Goal: Task Accomplishment & Management: Manage account settings

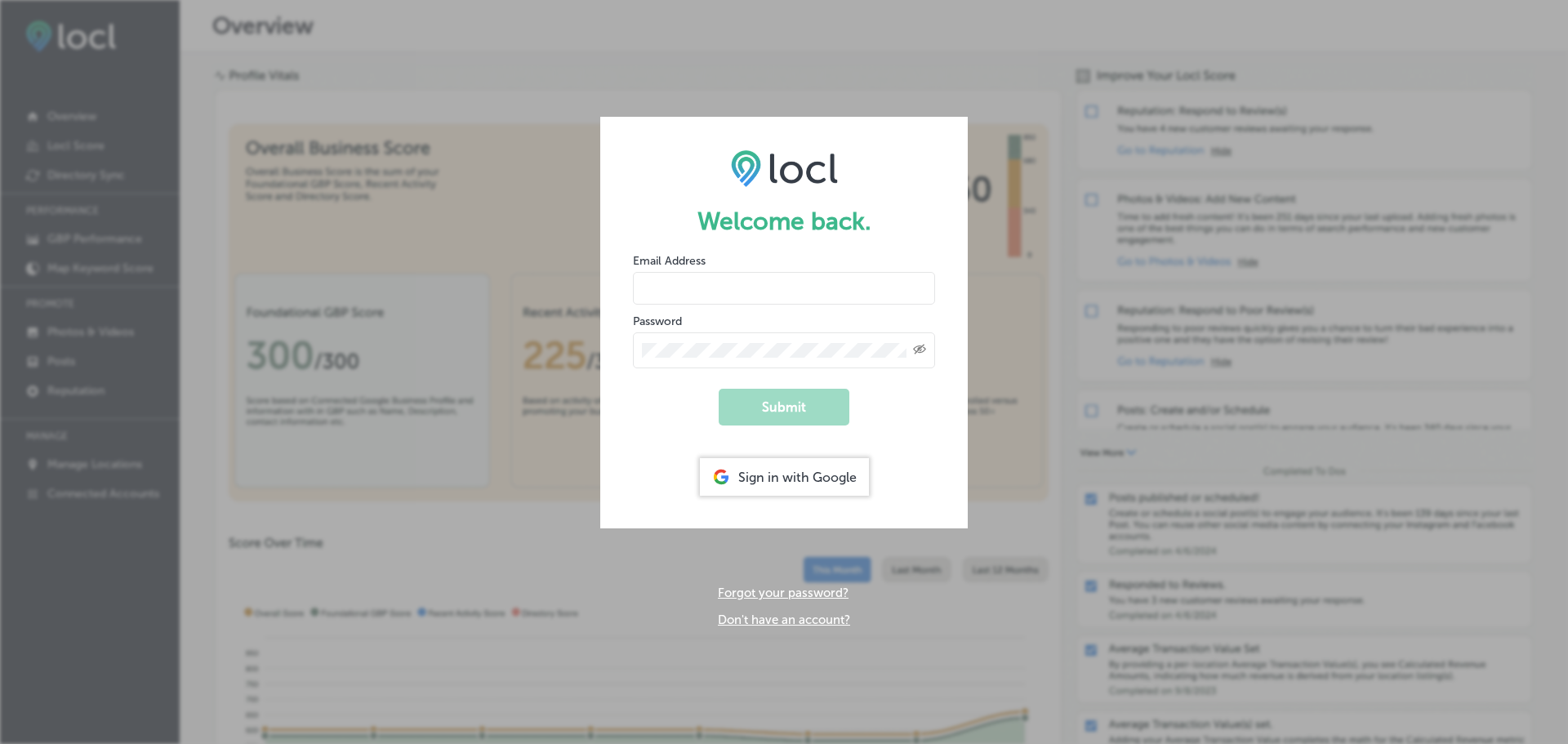
click at [815, 282] on input "email" at bounding box center [784, 288] width 302 height 33
click at [841, 243] on form "Welcome back. Email Address Password Created with Sketch. Submit Sign in with G…" at bounding box center [784, 322] width 368 height 411
click at [801, 285] on input "email" at bounding box center [784, 288] width 302 height 33
type input "[EMAIL_ADDRESS][DOMAIN_NAME]"
click at [719, 388] on button "Submit" at bounding box center [784, 407] width 131 height 37
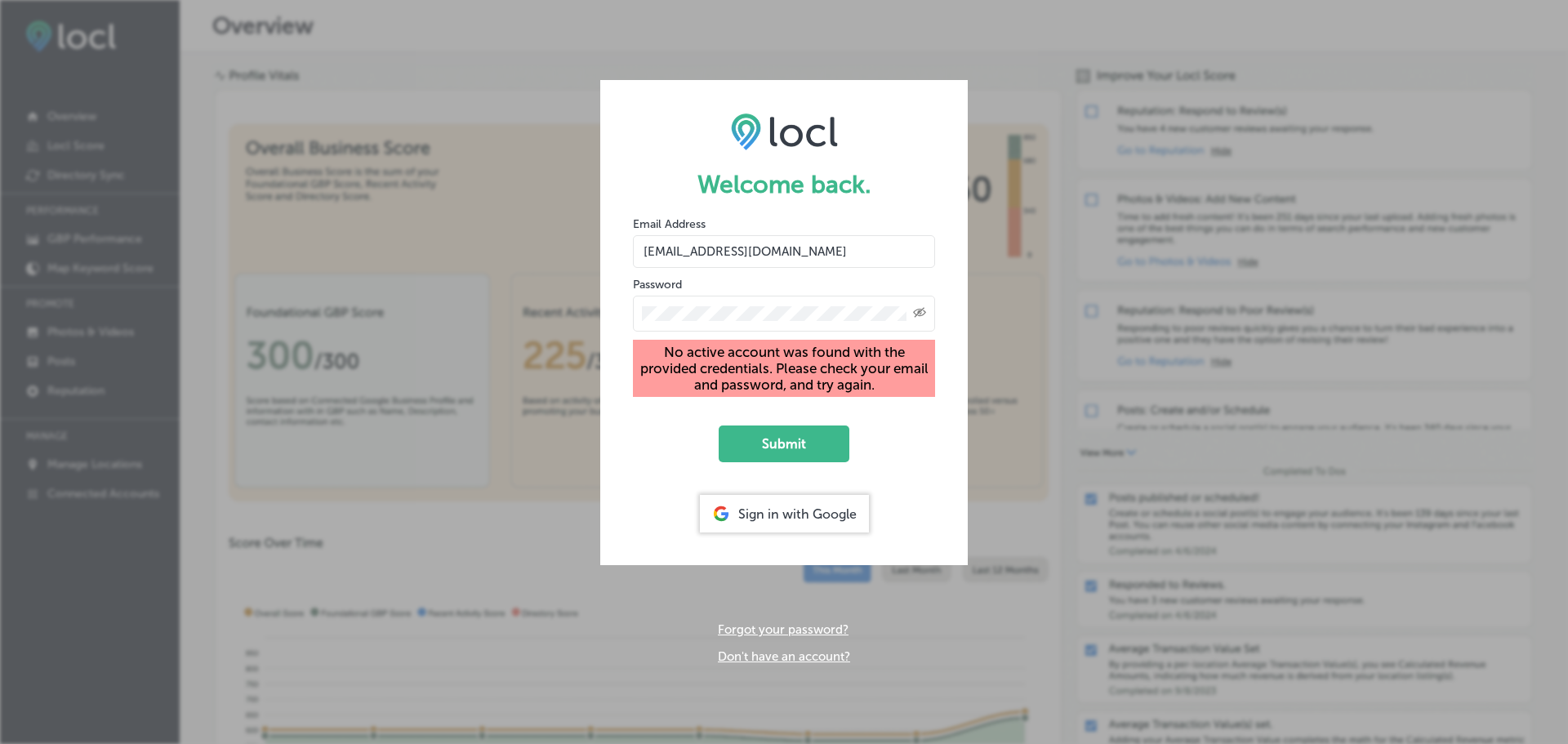
click at [572, 289] on div "Welcome back. Email Address [EMAIL_ADDRESS][DOMAIN_NAME] Password Created with …" at bounding box center [784, 372] width 1568 height 744
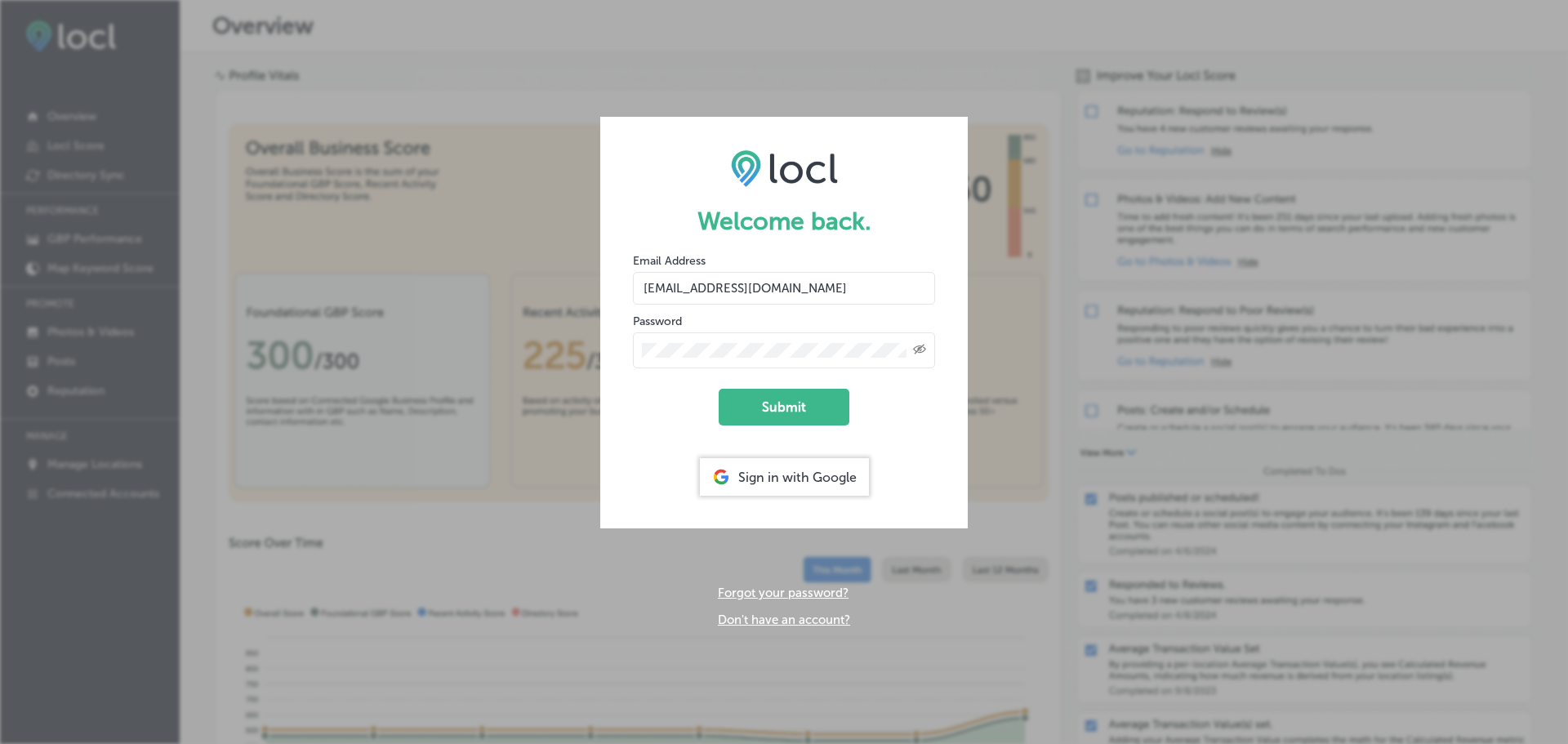
click at [719, 388] on button "Submit" at bounding box center [784, 407] width 131 height 37
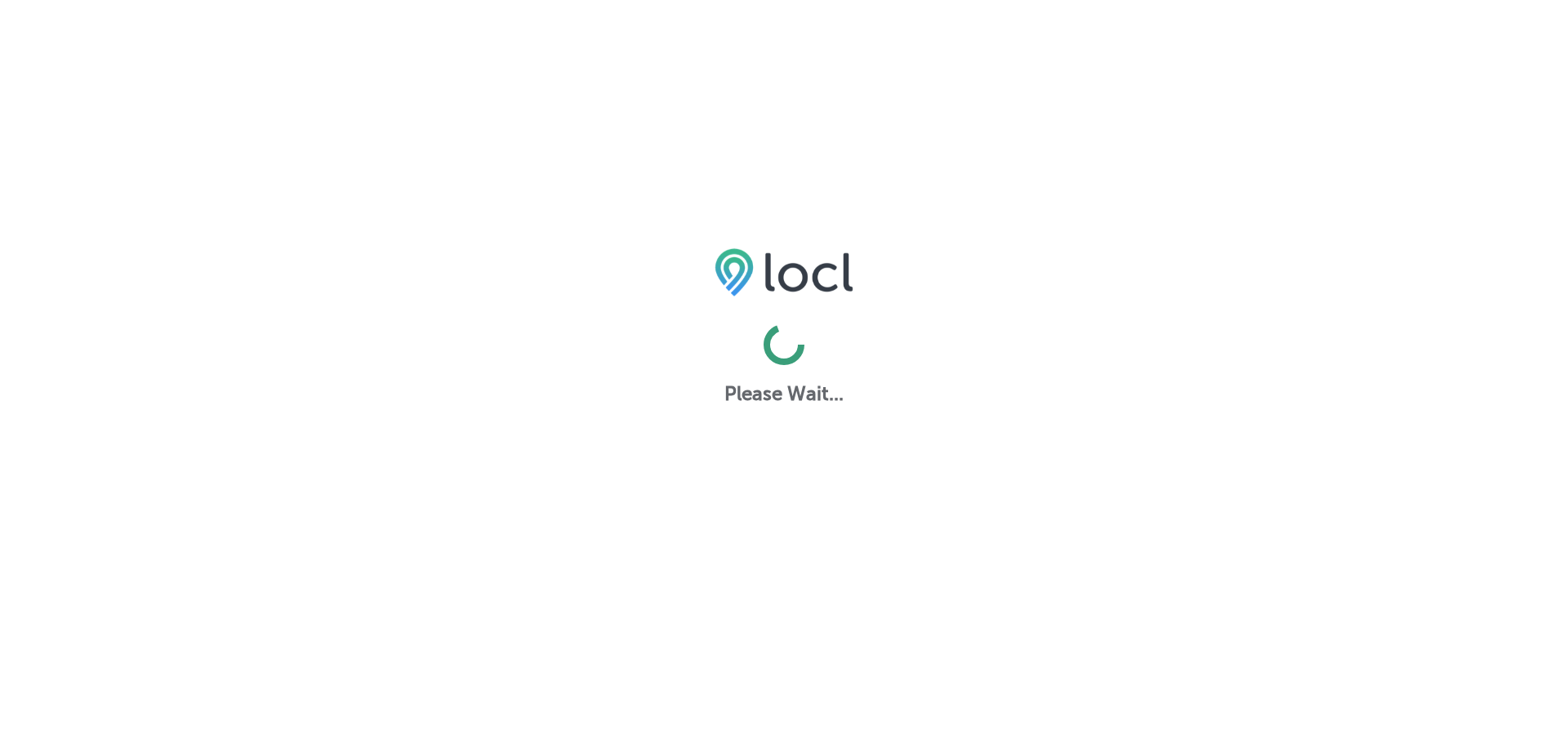
select select "US"
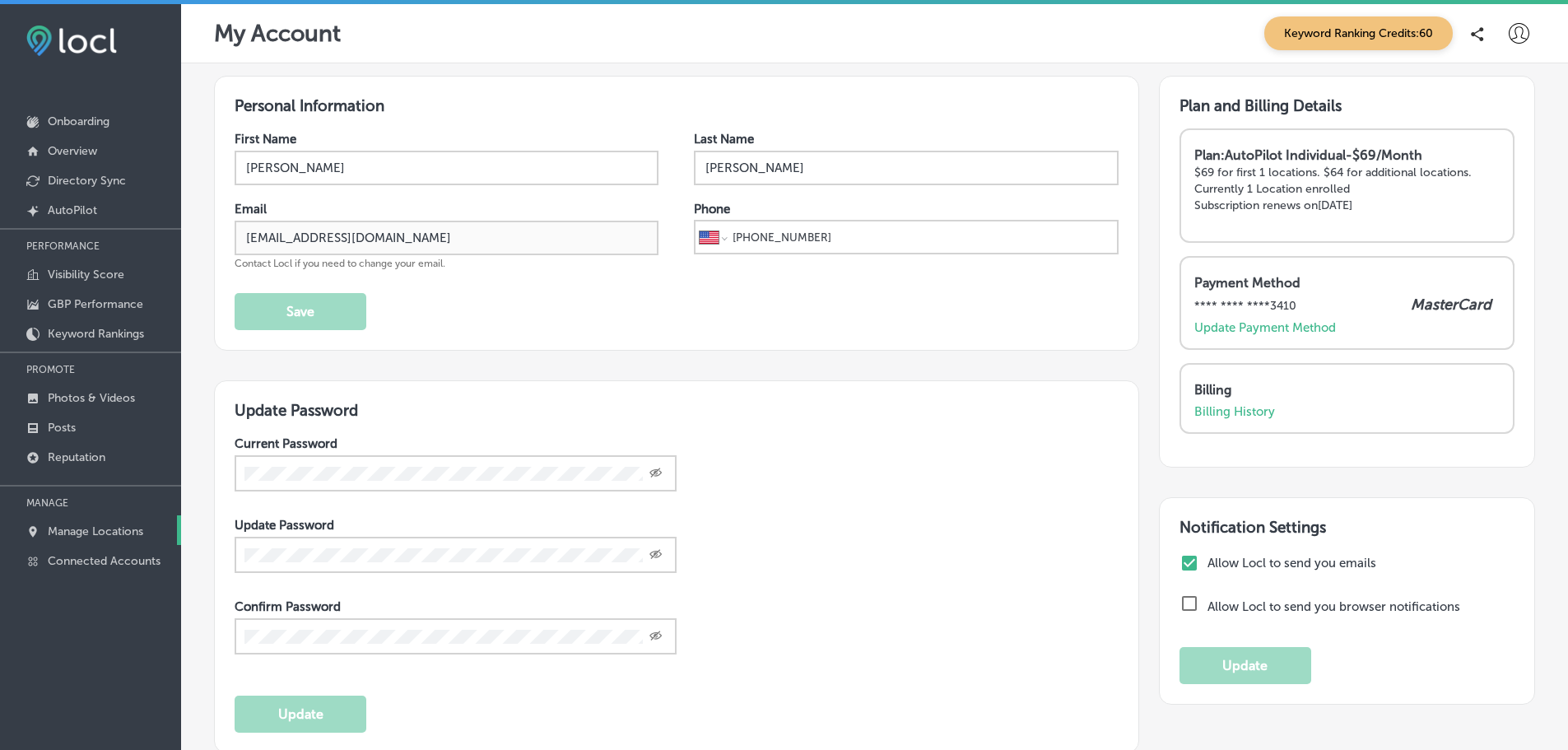
click at [80, 524] on link "Manage Locations" at bounding box center [90, 530] width 181 height 30
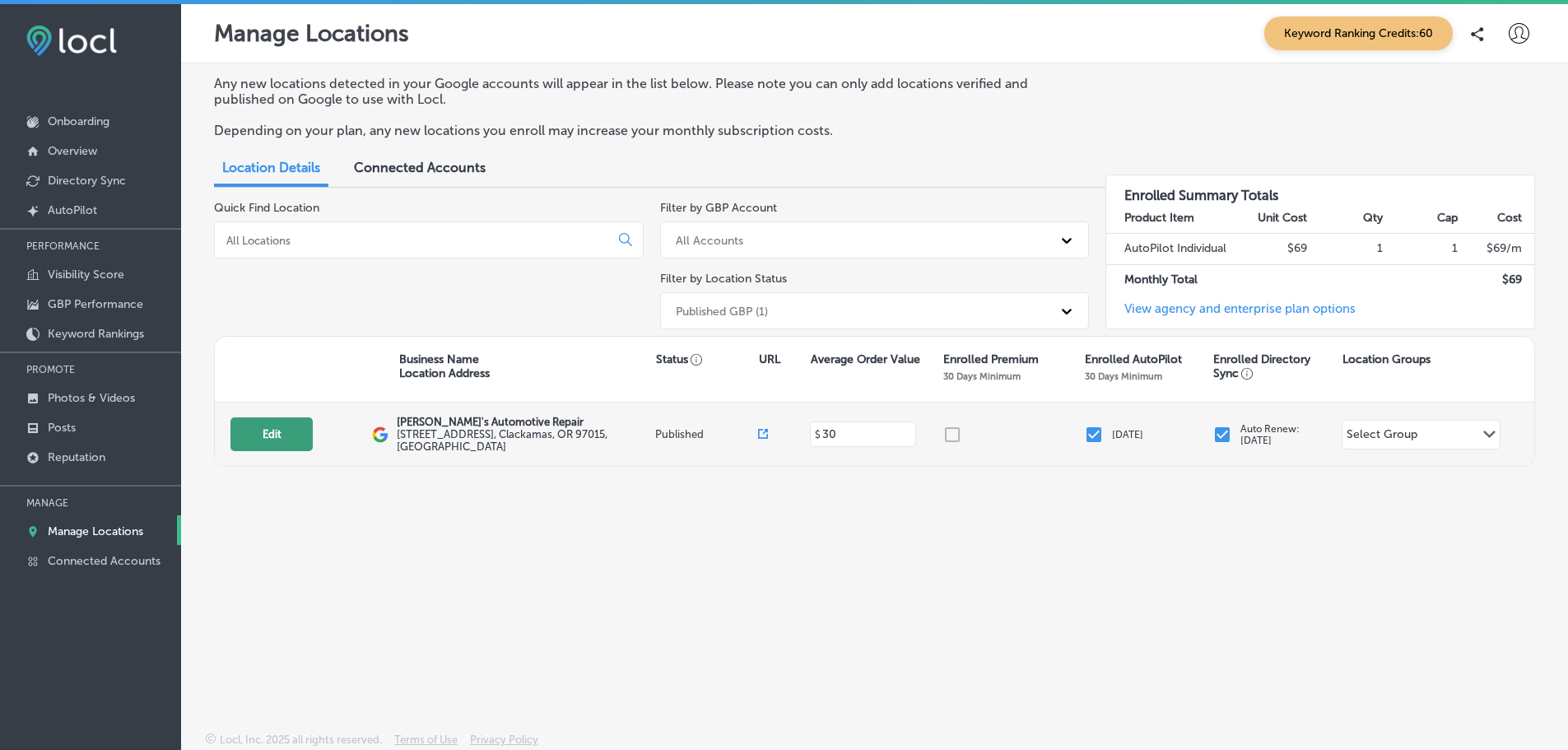
click at [276, 432] on button "Edit" at bounding box center [272, 434] width 83 height 34
select select "US"
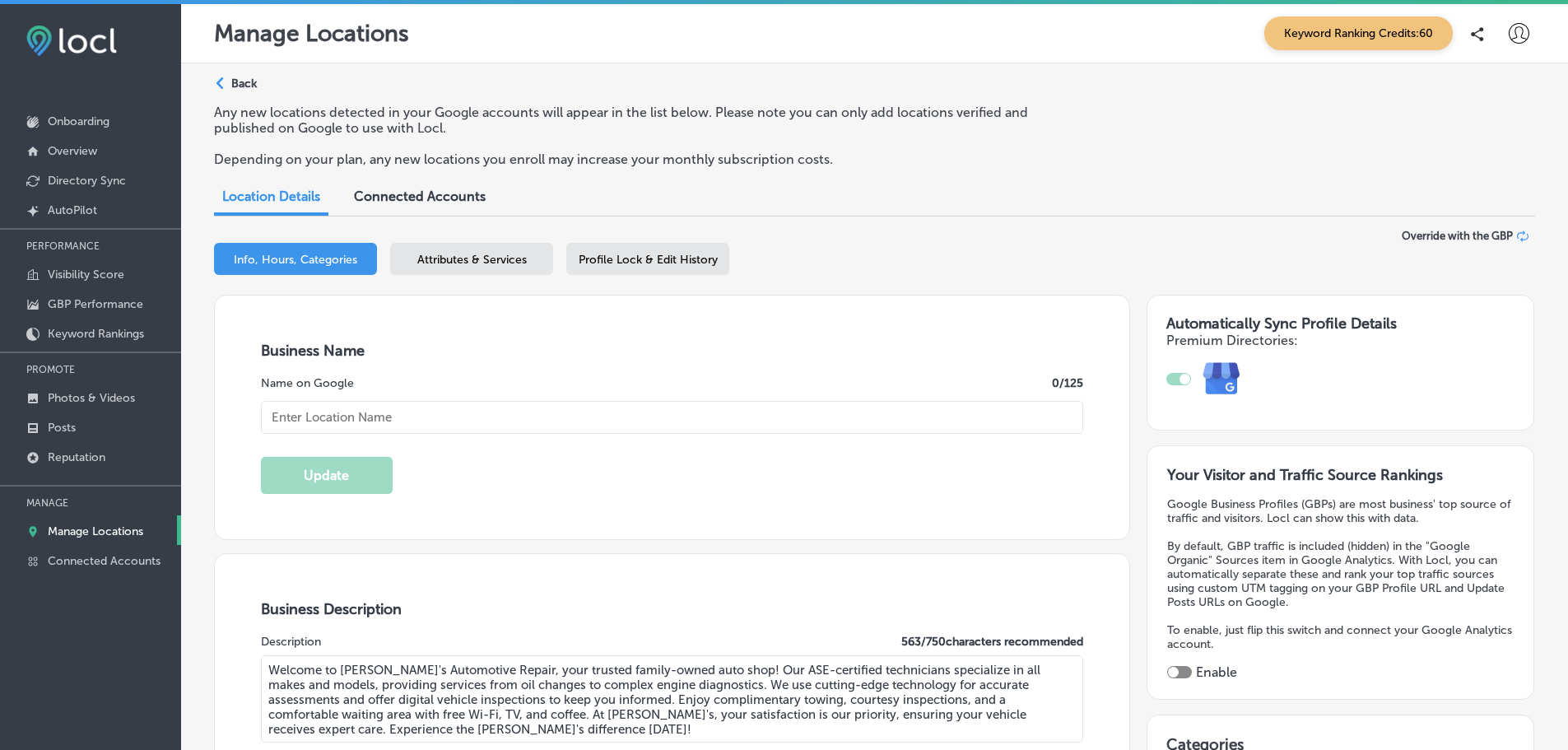
type textarea "Welcome to [PERSON_NAME]'s Automotive Repair, your trusted family-owned auto sh…"
type input "[STREET_ADDRESS]"
type input "Clackamas"
type input "97015"
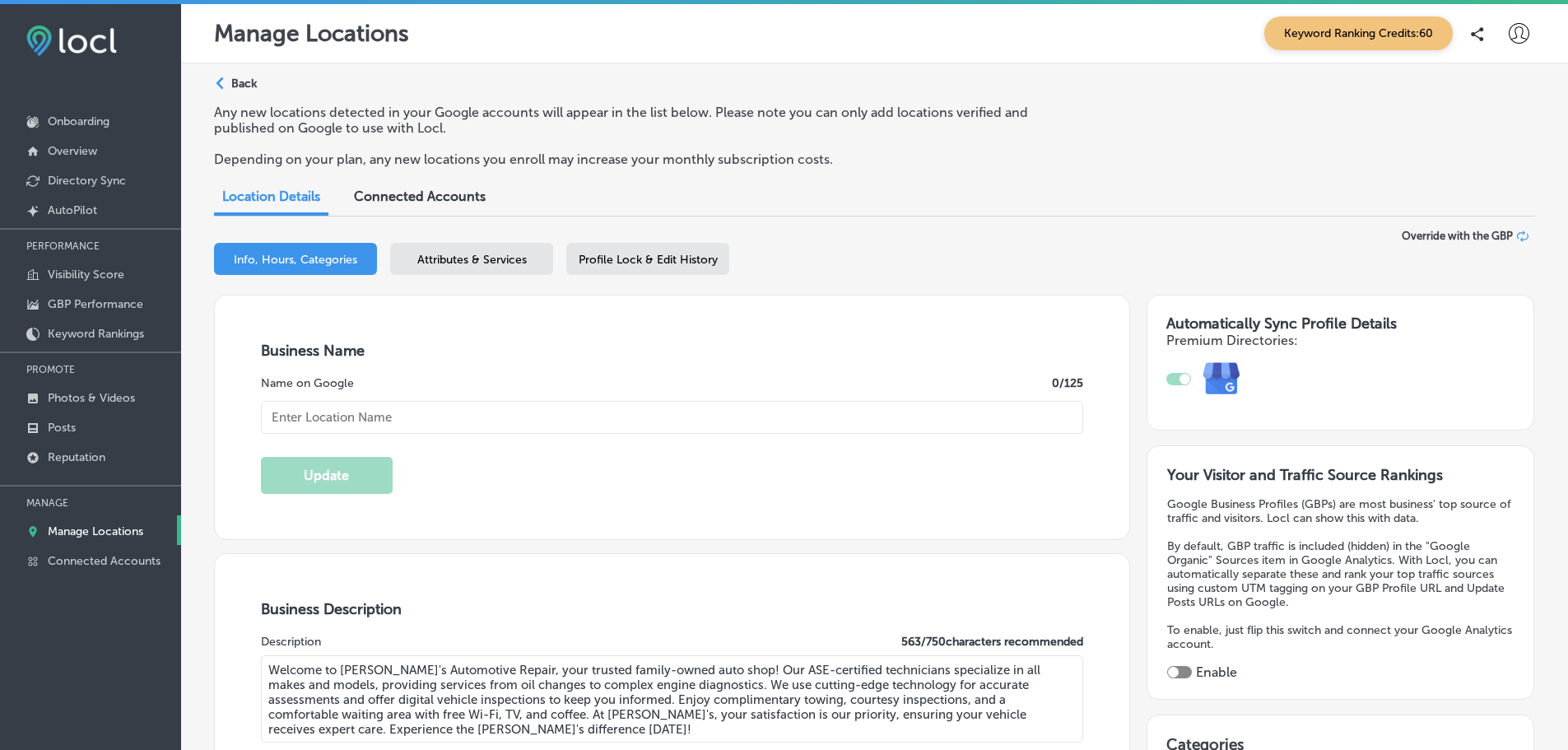
type input "US"
type input "[URL][DOMAIN_NAME]"
type input "30"
checkbox input "true"
type input "[PERSON_NAME]'s Automotive Repair"
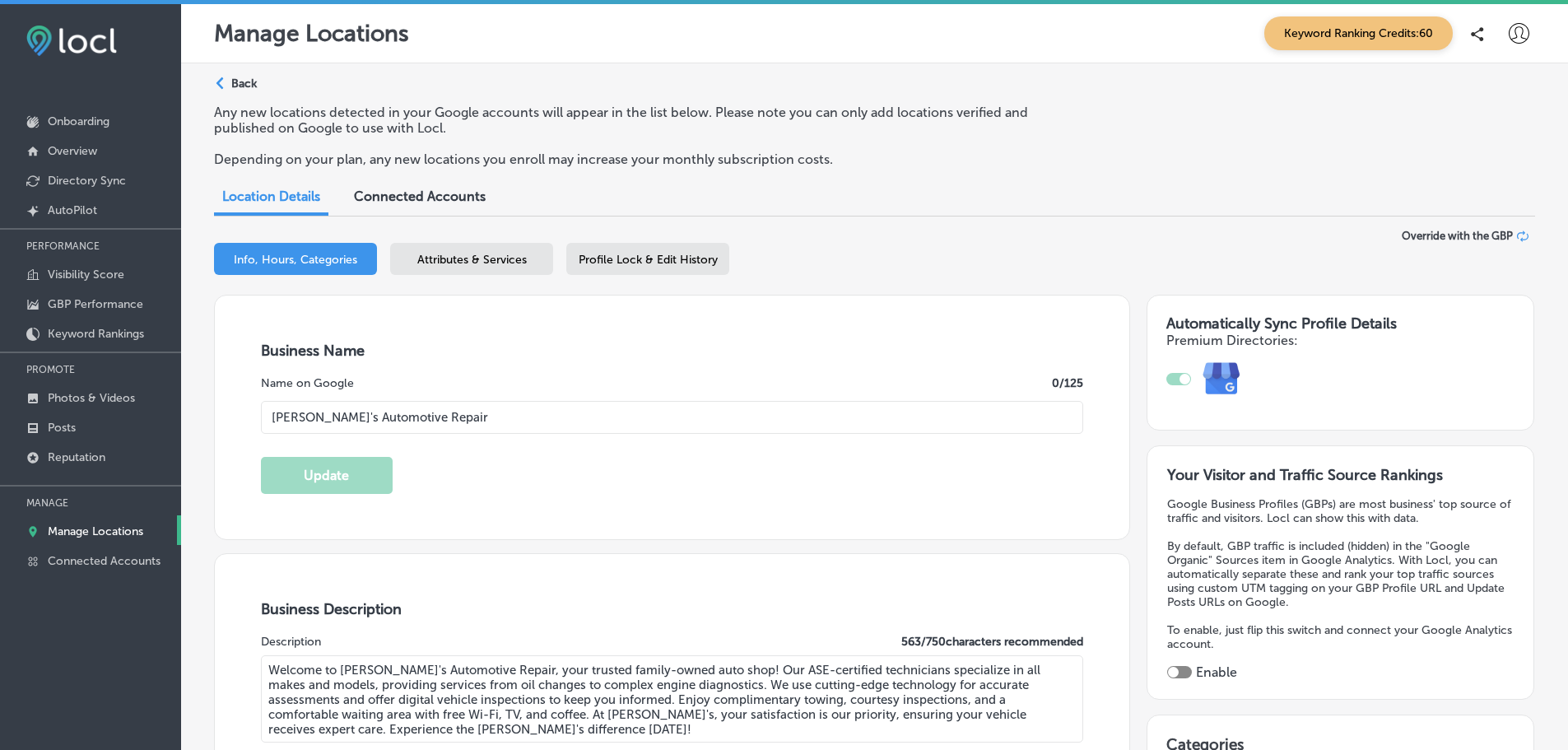
type input "[PHONE_NUMBER]"
select select "US"
